Goal: Check status: Check status

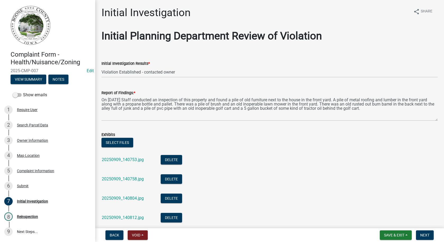
select select "21ef9c59-0cbd-4e2a-b88f-c51ce189f8d7"
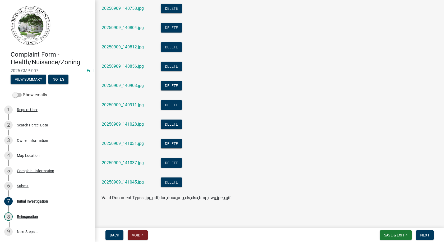
scroll to position [171, 0]
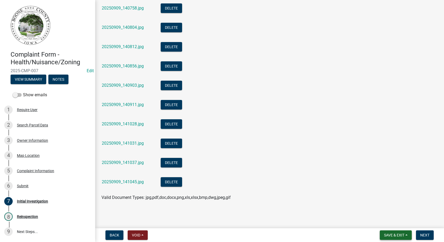
click at [385, 233] on span "Save & Exit" at bounding box center [394, 235] width 20 height 4
click at [379, 208] on button "Save" at bounding box center [390, 208] width 42 height 13
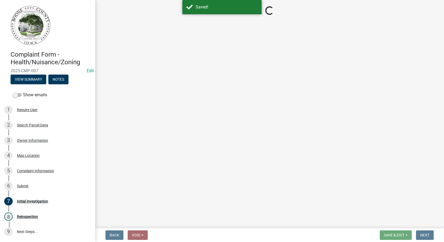
select select "21ef9c59-0cbd-4e2a-b88f-c51ce189f8d7"
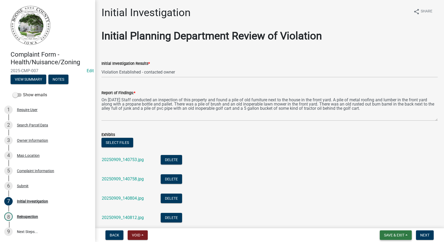
click at [386, 234] on span "Save & Exit" at bounding box center [394, 235] width 20 height 4
click at [381, 207] on button "Save" at bounding box center [390, 208] width 42 height 13
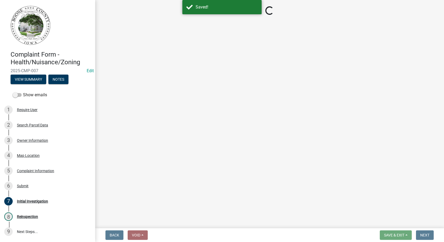
select select "21ef9c59-0cbd-4e2a-b88f-c51ce189f8d7"
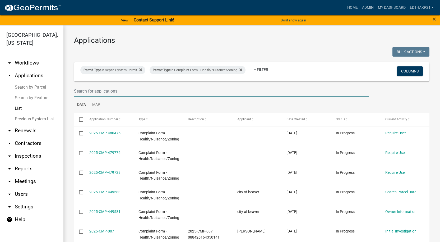
click at [79, 90] on input "text" at bounding box center [221, 91] width 295 height 11
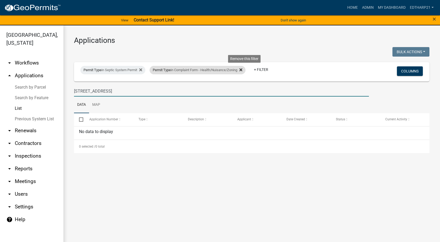
type input "[STREET_ADDRESS]"
click at [242, 69] on icon at bounding box center [240, 69] width 3 height 3
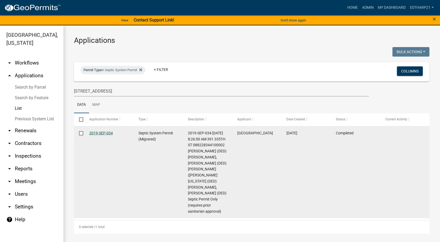
click at [102, 133] on link "2019-SEP-034" at bounding box center [101, 133] width 24 height 4
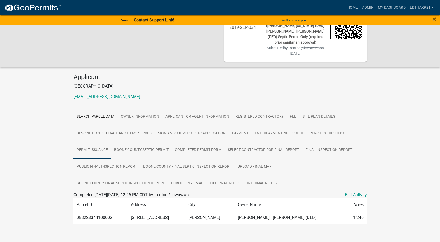
scroll to position [44, 0]
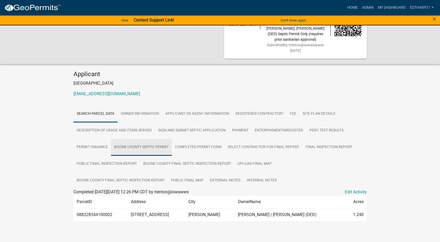
click at [159, 143] on link "Boone County Septic Permit" at bounding box center [141, 147] width 61 height 17
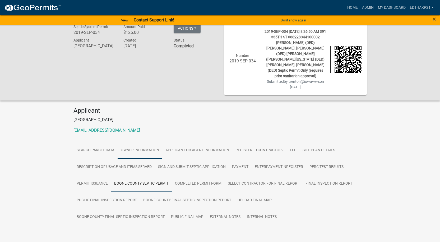
scroll to position [20, 0]
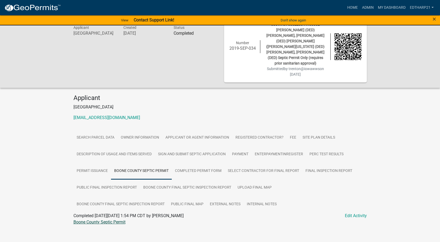
click at [105, 219] on link "Boone County Septic Permit" at bounding box center [99, 221] width 52 height 5
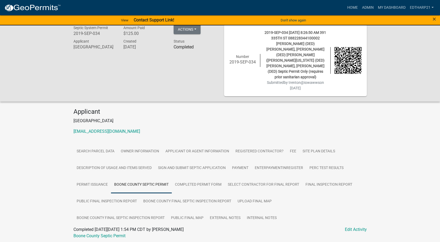
scroll to position [0, 0]
